Goal: Information Seeking & Learning: Learn about a topic

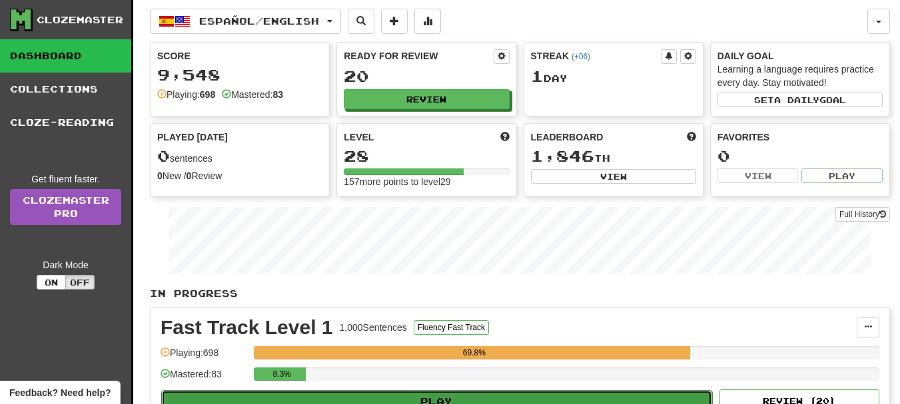
click at [380, 366] on button "Play" at bounding box center [436, 401] width 551 height 23
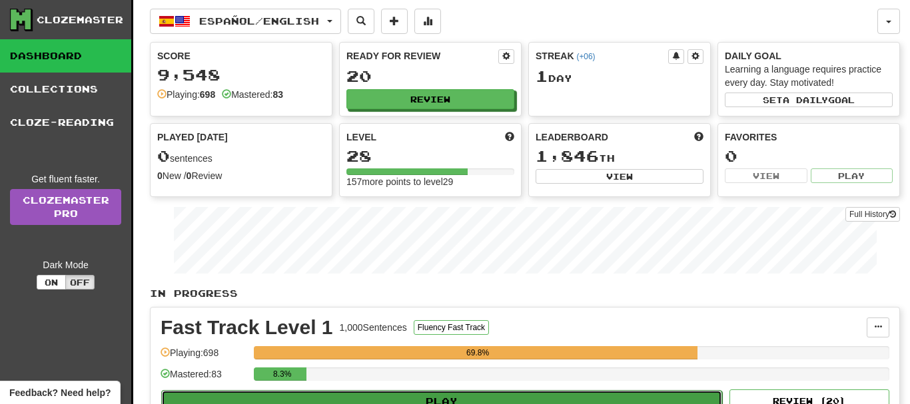
select select "**"
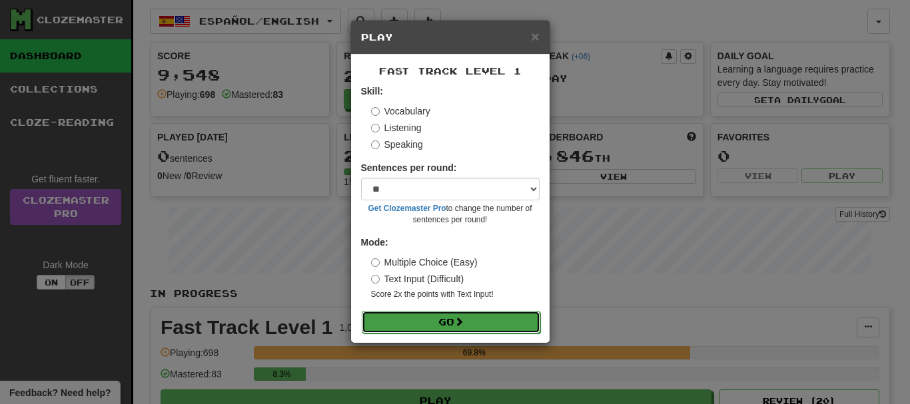
click at [462, 330] on button "Go" at bounding box center [451, 322] width 178 height 23
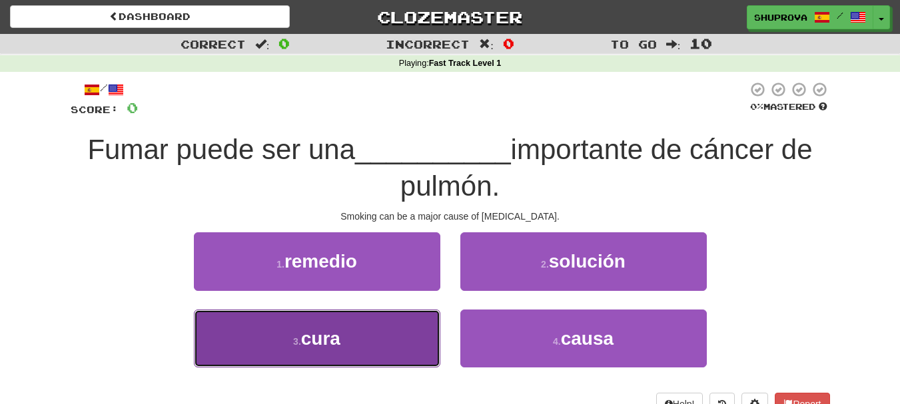
click at [412, 342] on button "3 . cura" at bounding box center [317, 339] width 246 height 58
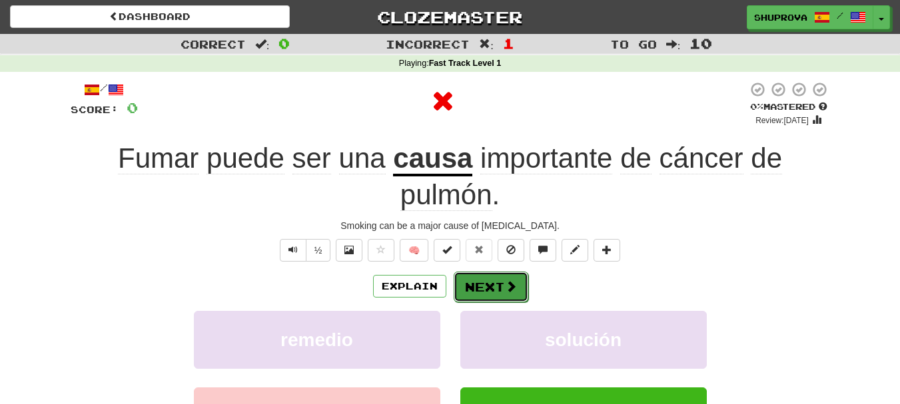
click at [492, 284] on button "Next" at bounding box center [491, 287] width 75 height 31
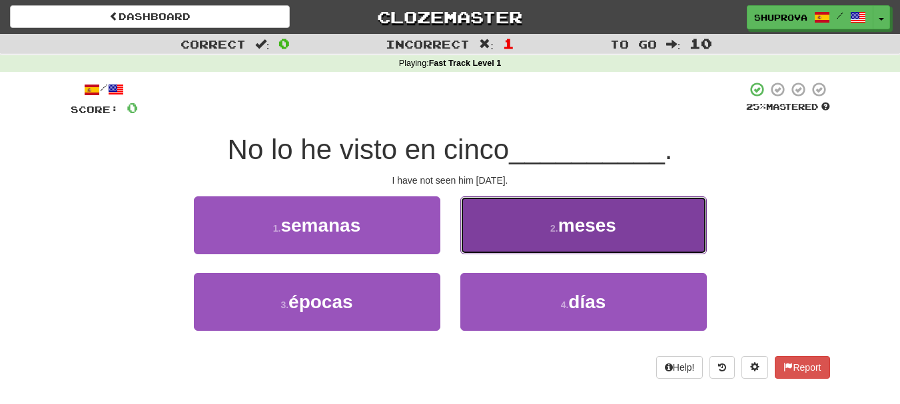
click at [508, 244] on button "2 . meses" at bounding box center [583, 225] width 246 height 58
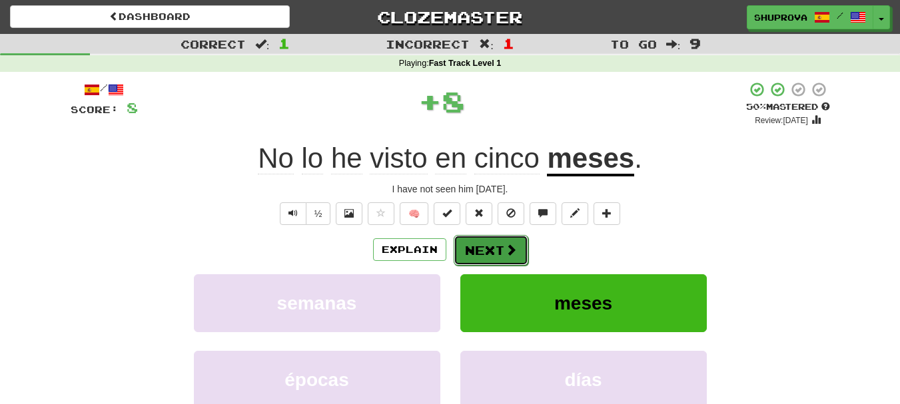
click at [487, 256] on button "Next" at bounding box center [491, 250] width 75 height 31
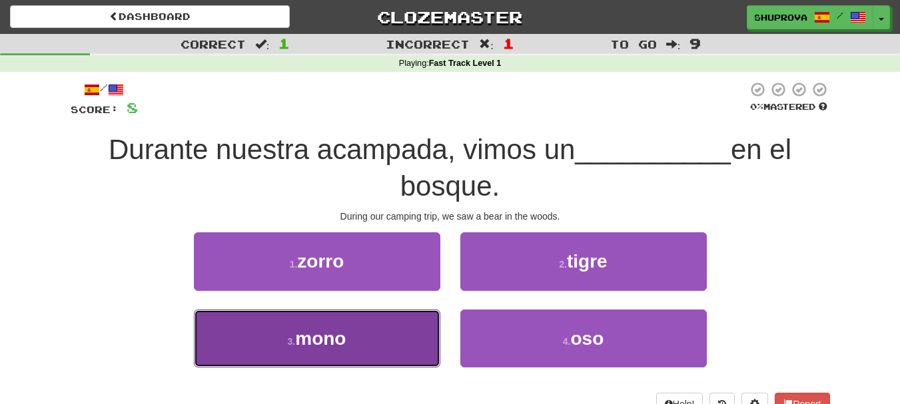
click at [390, 337] on button "3 . mono" at bounding box center [317, 339] width 246 height 58
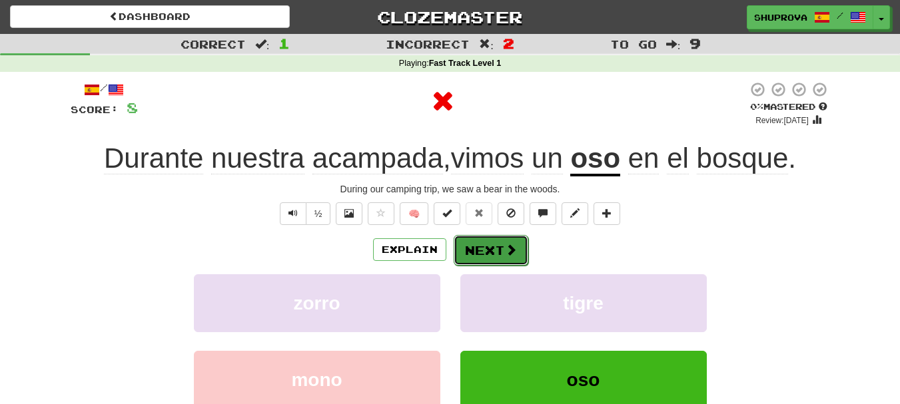
click at [487, 259] on button "Next" at bounding box center [491, 250] width 75 height 31
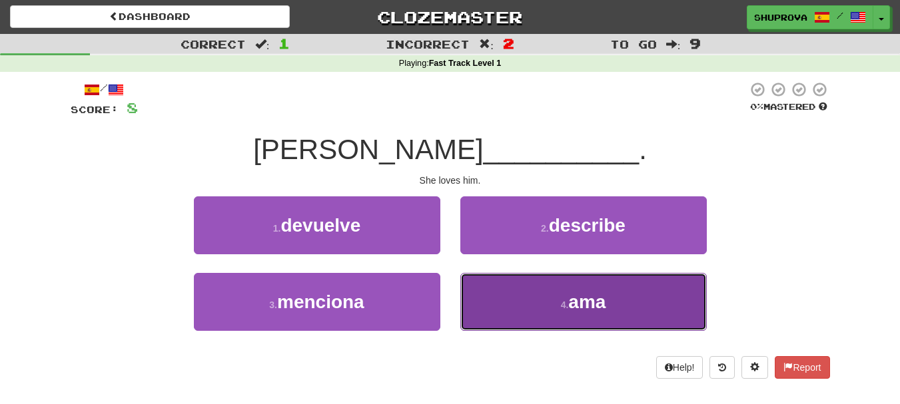
click at [513, 296] on button "4 . ama" at bounding box center [583, 302] width 246 height 58
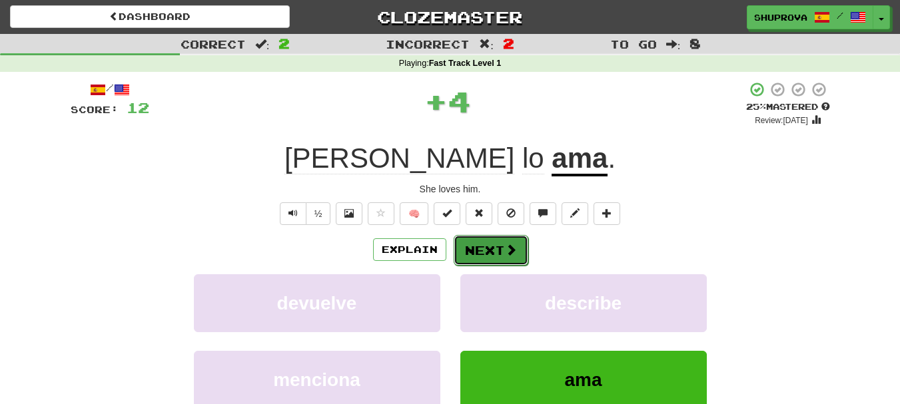
click at [503, 235] on button "Next" at bounding box center [491, 250] width 75 height 31
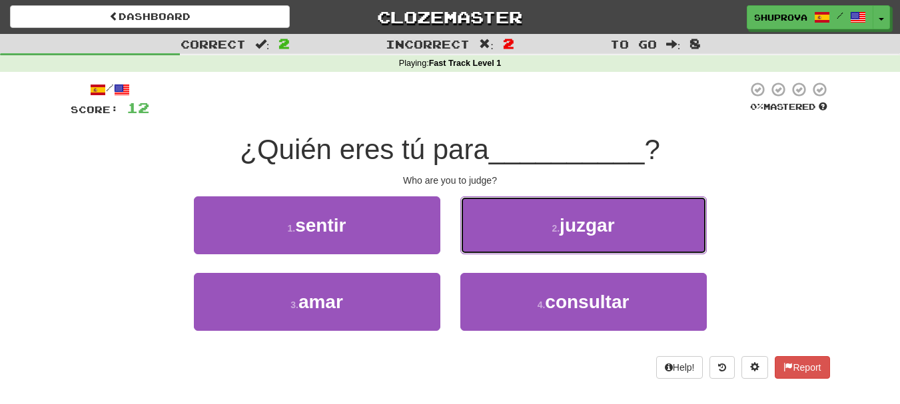
click at [503, 235] on button "2 . [GEOGRAPHIC_DATA]" at bounding box center [583, 225] width 246 height 58
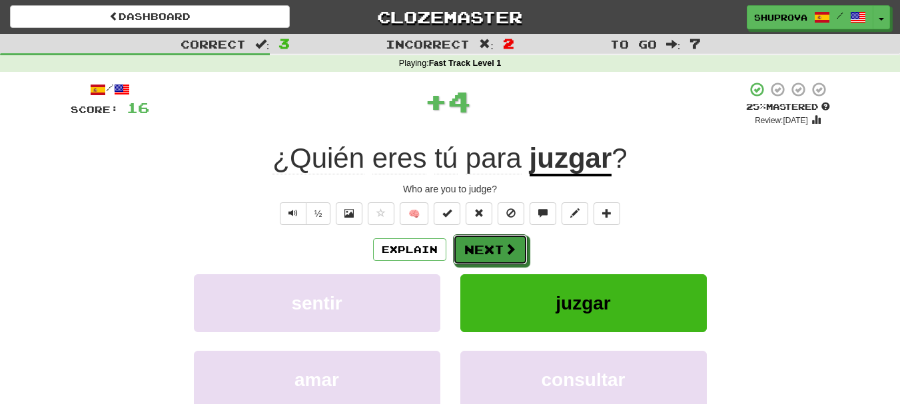
click at [503, 235] on button "Next" at bounding box center [490, 249] width 75 height 31
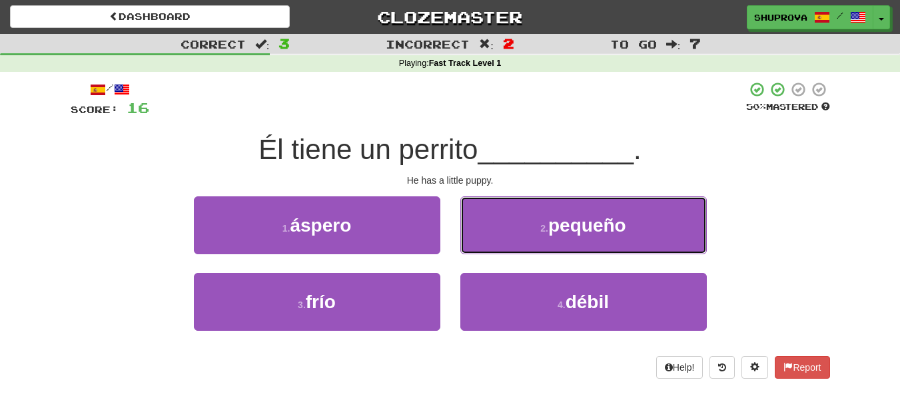
click at [503, 235] on button "2 . pequeño" at bounding box center [583, 225] width 246 height 58
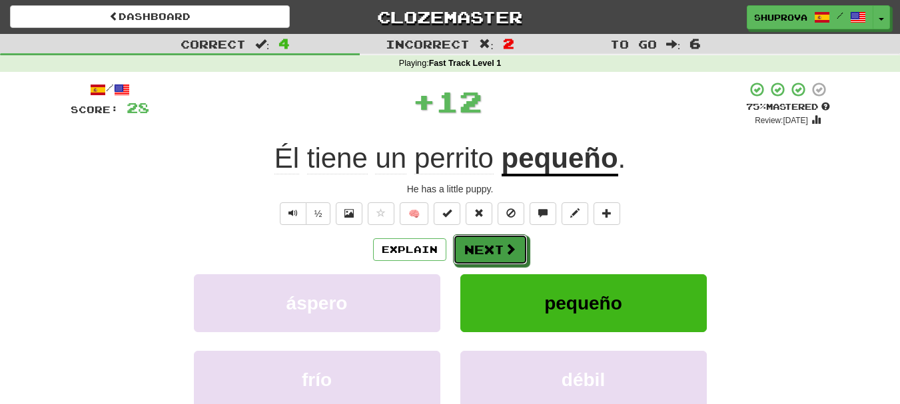
click at [503, 235] on button "Next" at bounding box center [490, 249] width 75 height 31
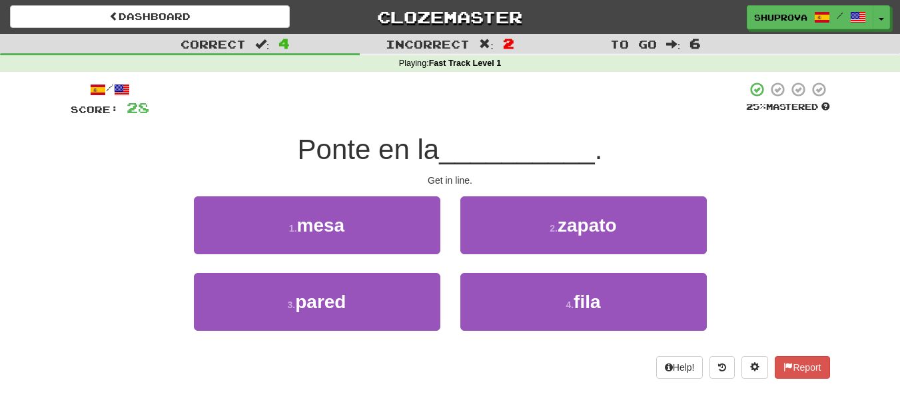
click at [513, 340] on div "4 . fila" at bounding box center [583, 311] width 266 height 77
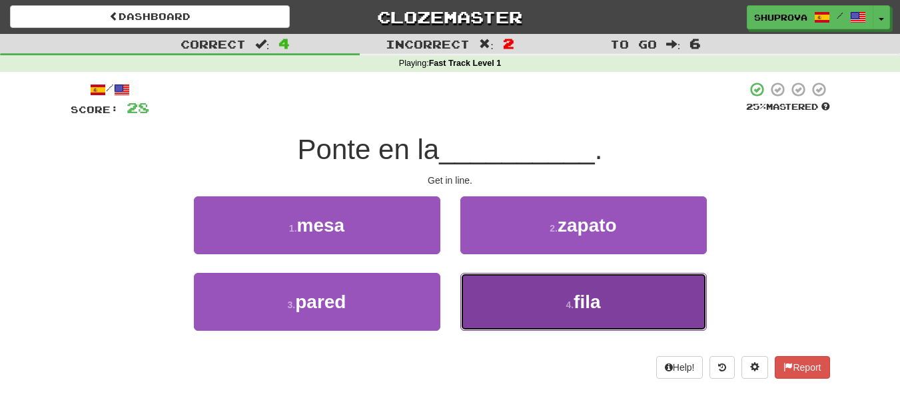
click at [509, 322] on button "4 . fila" at bounding box center [583, 302] width 246 height 58
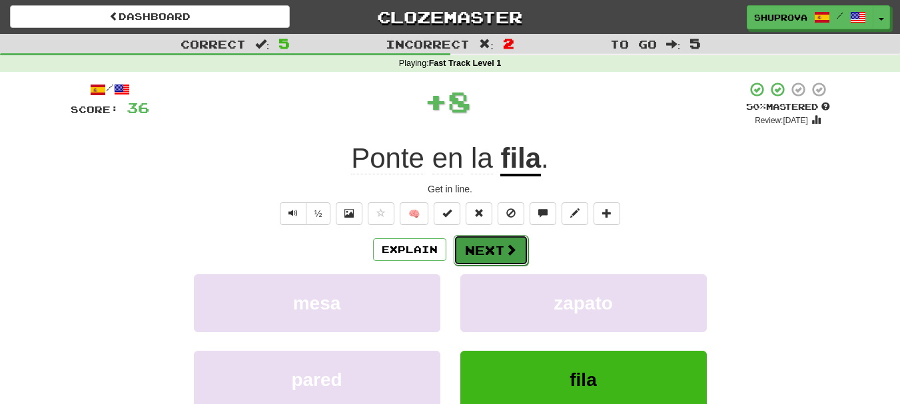
click at [487, 253] on button "Next" at bounding box center [491, 250] width 75 height 31
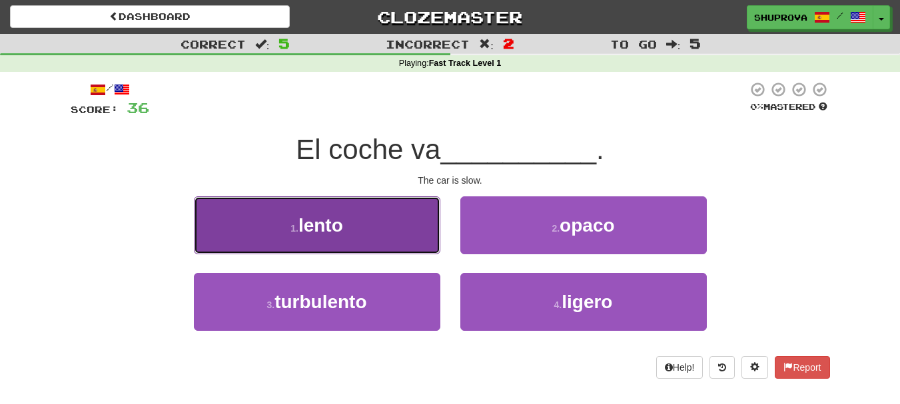
click at [410, 250] on button "1 . lento" at bounding box center [317, 225] width 246 height 58
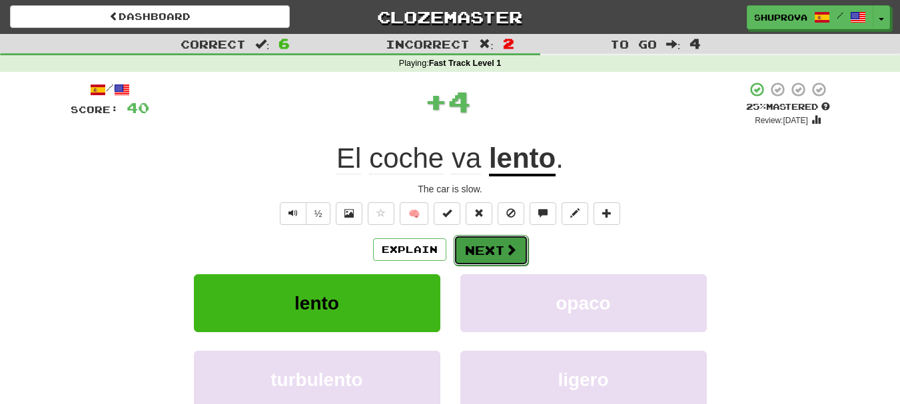
click at [477, 262] on button "Next" at bounding box center [491, 250] width 75 height 31
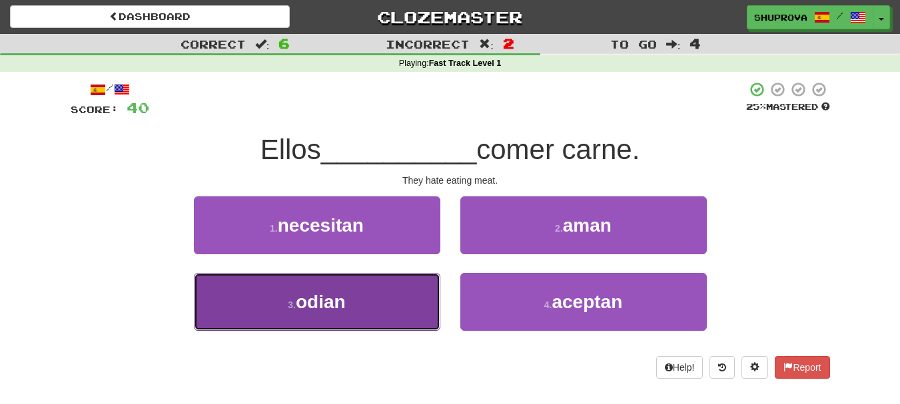
click at [390, 308] on button "3 . [GEOGRAPHIC_DATA]" at bounding box center [317, 302] width 246 height 58
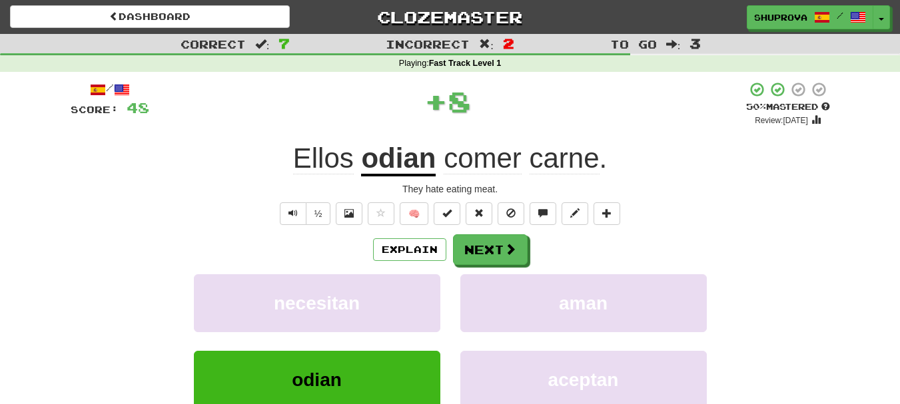
click at [446, 255] on div "Explain Next" at bounding box center [450, 249] width 759 height 31
drag, startPoint x: 460, startPoint y: 256, endPoint x: 474, endPoint y: 260, distance: 13.7
click at [474, 260] on button "Next" at bounding box center [491, 250] width 75 height 31
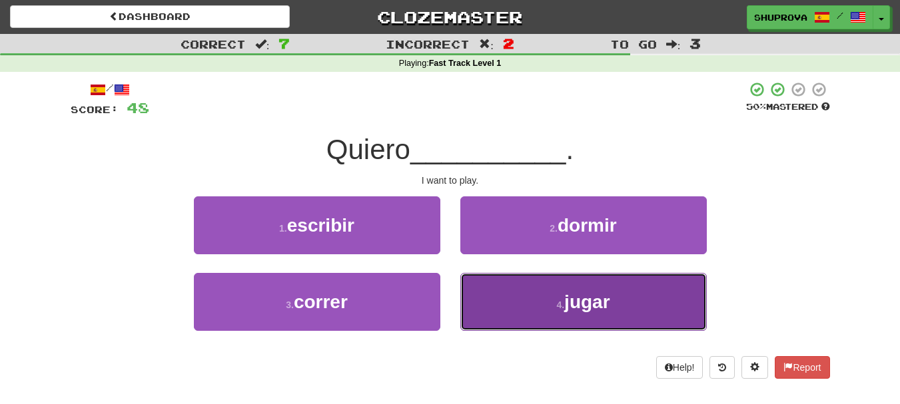
click at [516, 314] on button "4 . jugar" at bounding box center [583, 302] width 246 height 58
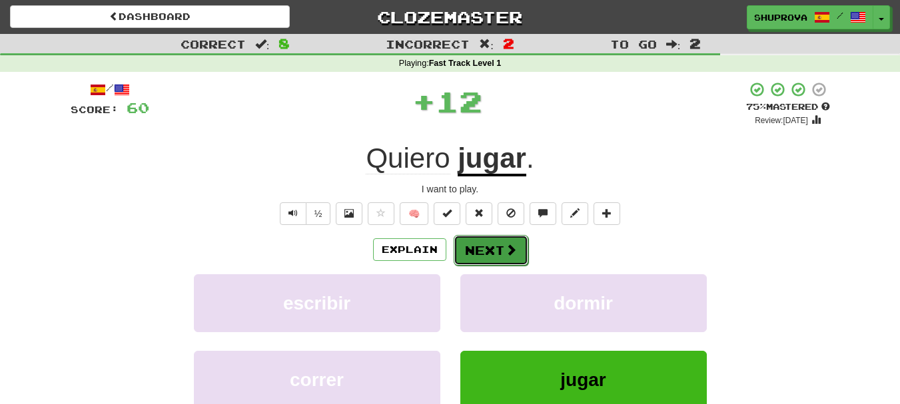
click at [515, 245] on span at bounding box center [511, 250] width 12 height 12
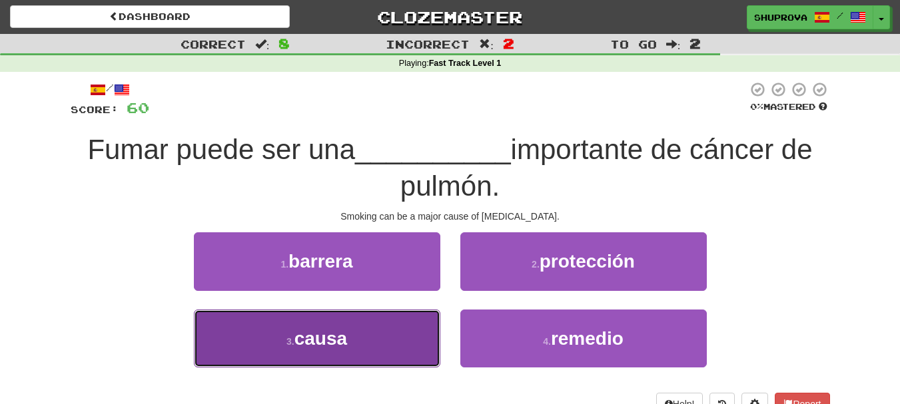
click at [379, 346] on button "3 . causa" at bounding box center [317, 339] width 246 height 58
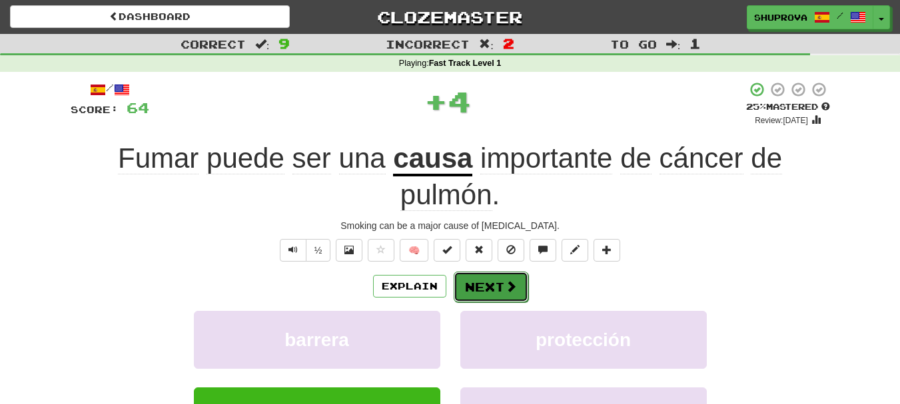
click at [471, 277] on button "Next" at bounding box center [491, 287] width 75 height 31
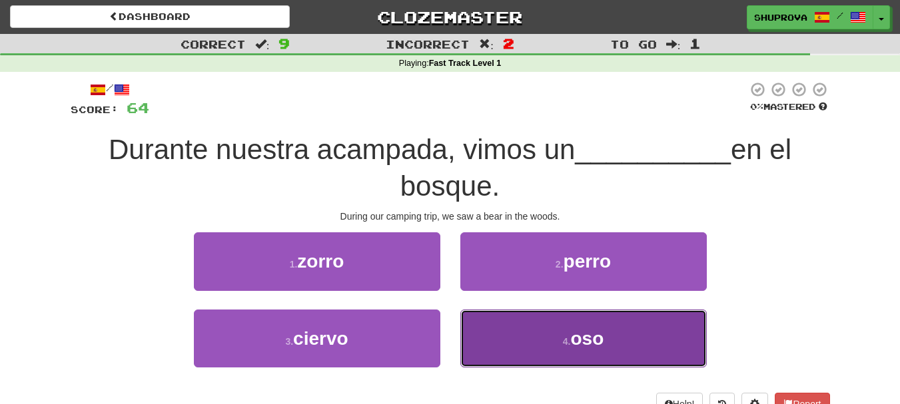
click at [485, 334] on button "4 . oso" at bounding box center [583, 339] width 246 height 58
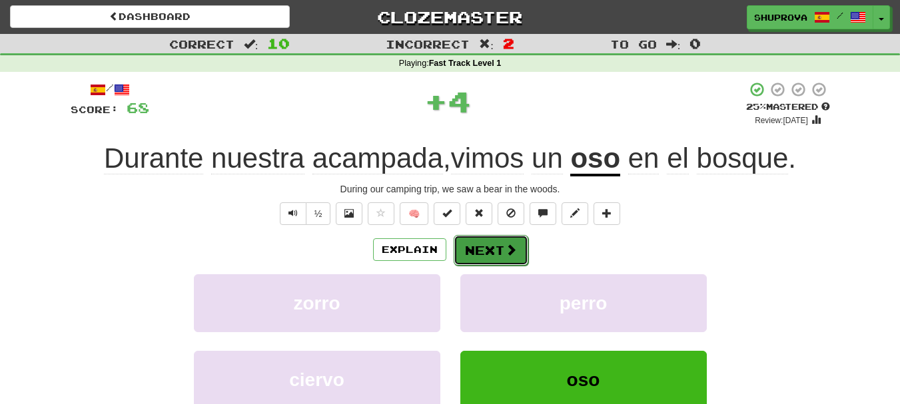
click at [487, 255] on button "Next" at bounding box center [491, 250] width 75 height 31
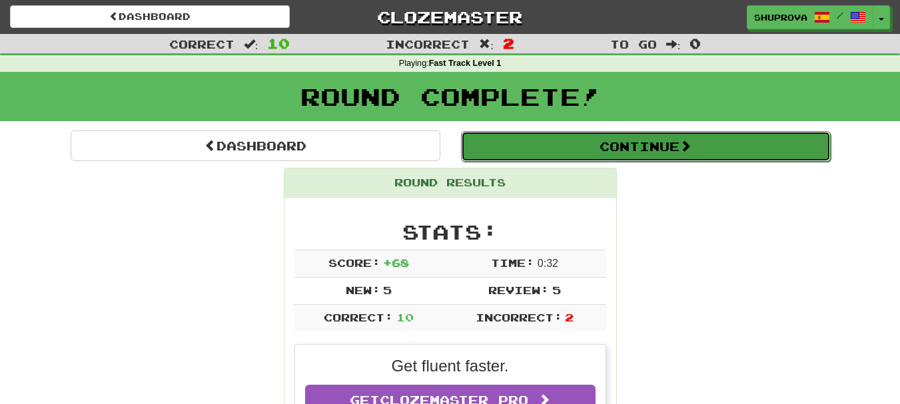
click at [583, 147] on button "Continue" at bounding box center [646, 146] width 370 height 31
